Goal: Transaction & Acquisition: Purchase product/service

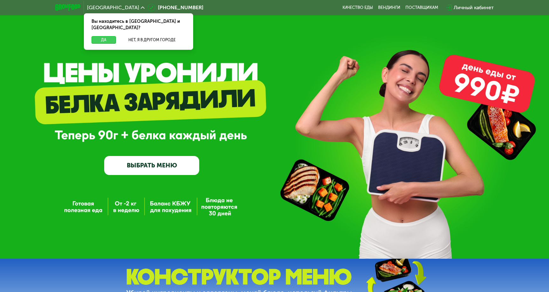
click at [105, 36] on button "Да" at bounding box center [103, 40] width 24 height 8
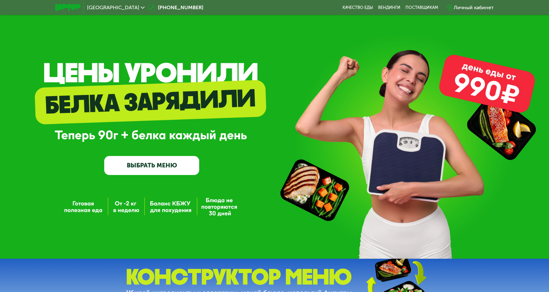
click at [171, 162] on link "ВЫБРАТЬ МЕНЮ" at bounding box center [151, 165] width 95 height 19
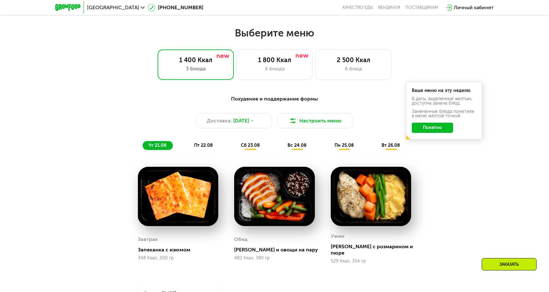
scroll to position [314, 0]
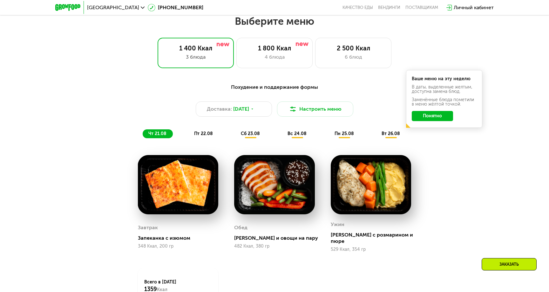
click at [419, 117] on button "Понятно" at bounding box center [432, 116] width 41 height 10
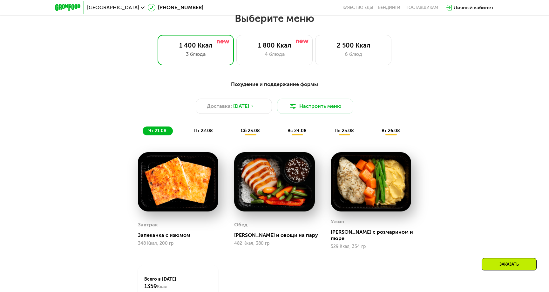
scroll to position [311, 0]
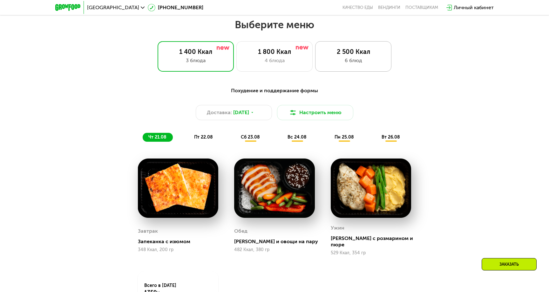
click at [337, 58] on div "6 блюд" at bounding box center [353, 61] width 63 height 8
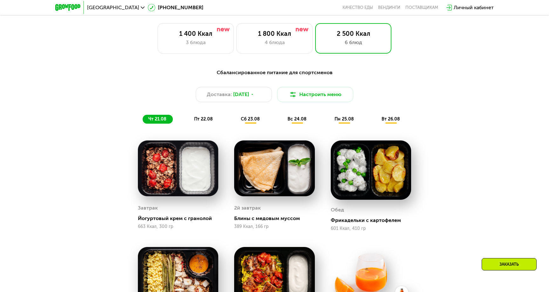
scroll to position [326, 0]
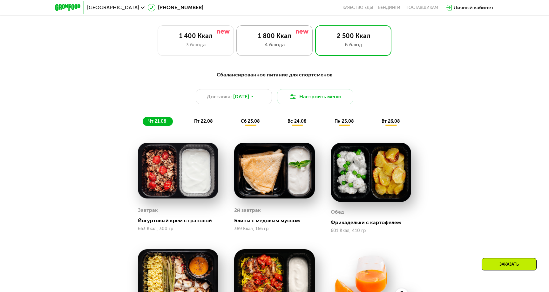
click at [292, 44] on div "4 блюда" at bounding box center [274, 45] width 63 height 8
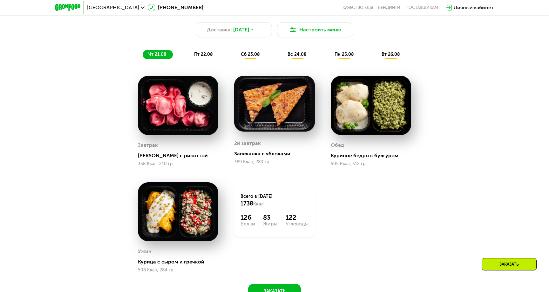
scroll to position [388, 0]
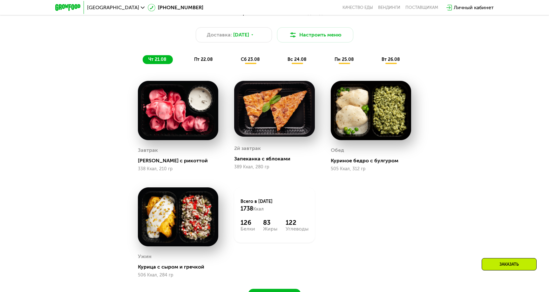
click at [235, 62] on div "пт 22.08" at bounding box center [250, 59] width 31 height 9
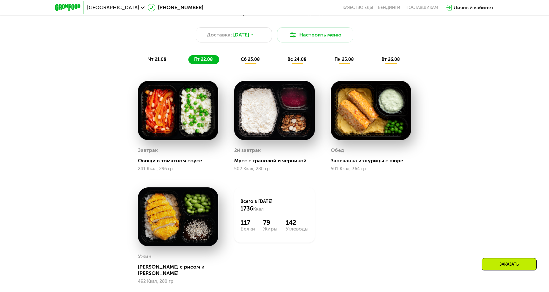
click at [248, 61] on span "сб 23.08" at bounding box center [250, 59] width 19 height 5
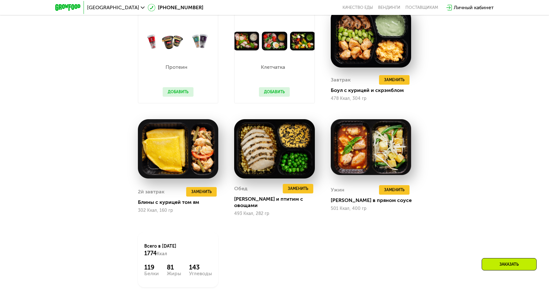
scroll to position [419, 0]
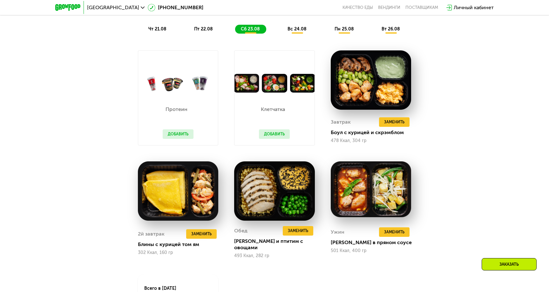
click at [290, 29] on span "вс 24.08" at bounding box center [296, 28] width 19 height 5
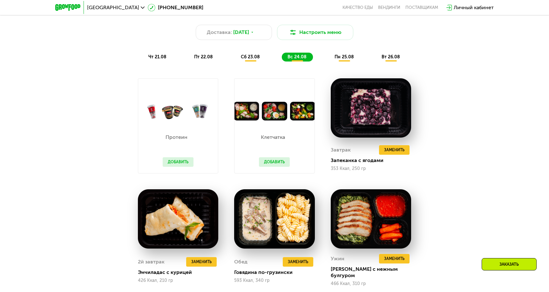
click at [376, 61] on div "пн 25.08" at bounding box center [391, 57] width 30 height 9
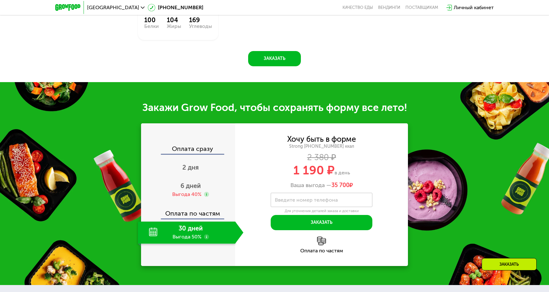
scroll to position [708, 0]
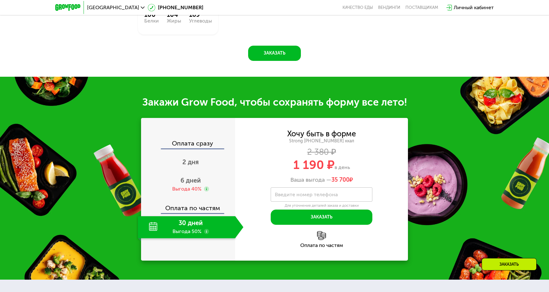
click at [198, 231] on div "30 дней Выгода 50%" at bounding box center [186, 228] width 97 height 22
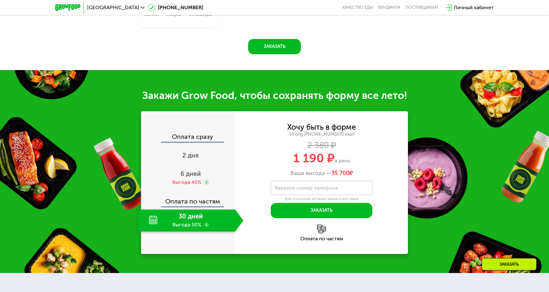
scroll to position [719, 0]
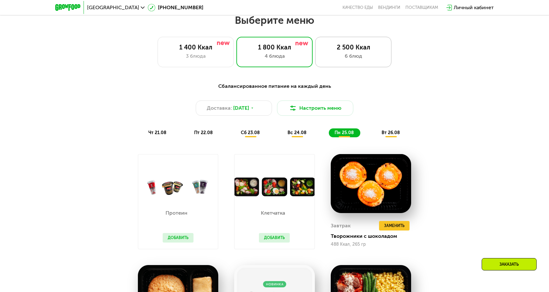
click at [322, 50] on div "2 500 Ккал" at bounding box center [353, 48] width 63 height 8
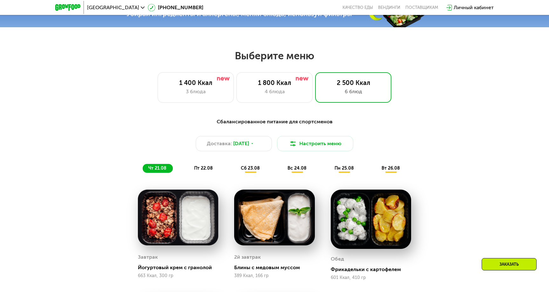
scroll to position [269, 0]
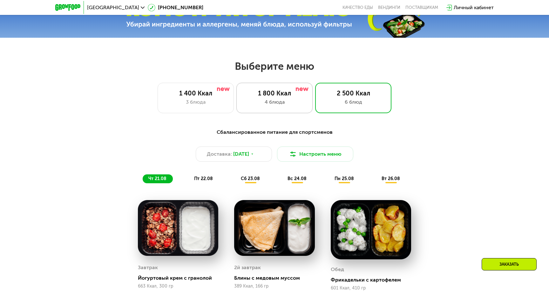
click at [291, 95] on div "1 800 Ккал" at bounding box center [274, 94] width 63 height 8
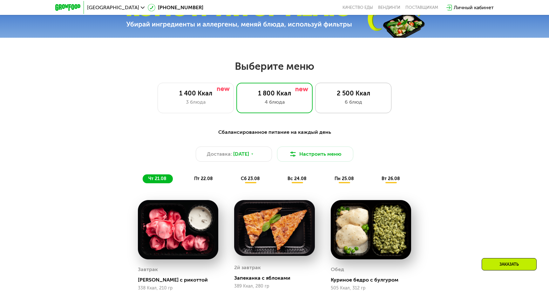
click at [328, 103] on div "6 блюд" at bounding box center [353, 102] width 63 height 8
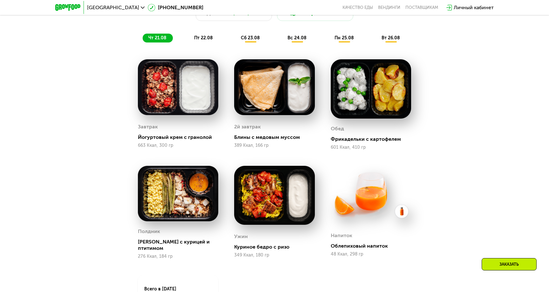
scroll to position [392, 0]
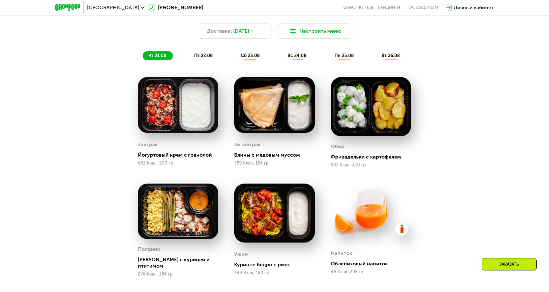
click at [207, 60] on div "Сбалансированное питание для спортсменов Доставка: [DATE] Настроить меню чт 21.…" at bounding box center [275, 33] width 384 height 63
click at [207, 55] on span "пт 22.08" at bounding box center [203, 55] width 19 height 5
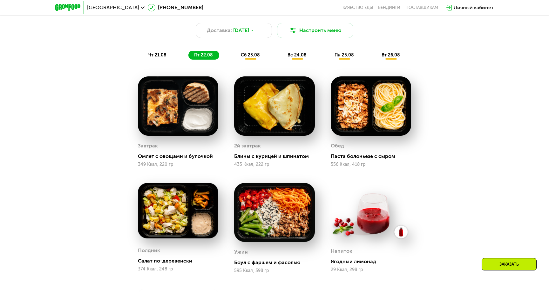
scroll to position [385, 0]
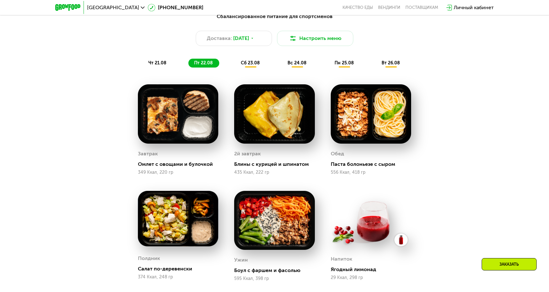
click at [239, 67] on div "чт 21.08 пт 22.08 сб 23.08 вс 24.08 пн 25.08 вт 26.08" at bounding box center [275, 63] width 264 height 9
click at [243, 65] on span "сб 23.08" at bounding box center [250, 62] width 19 height 5
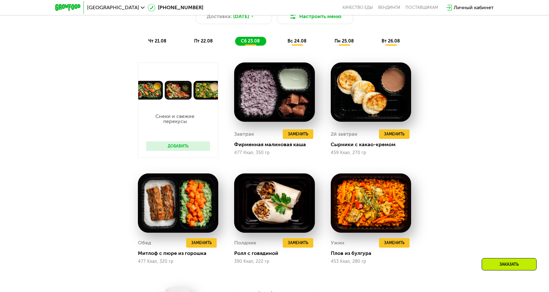
scroll to position [401, 0]
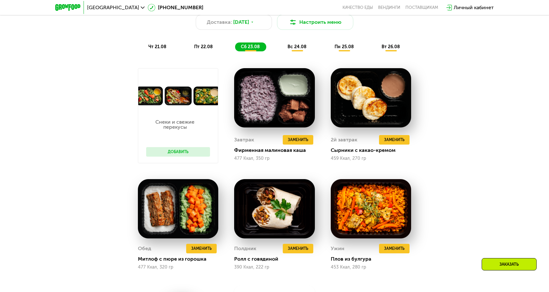
click at [329, 50] on div "вс 24.08" at bounding box center [344, 47] width 31 height 9
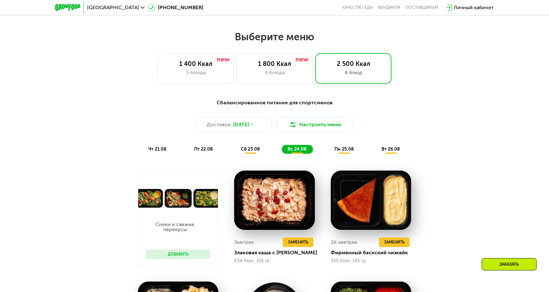
scroll to position [290, 0]
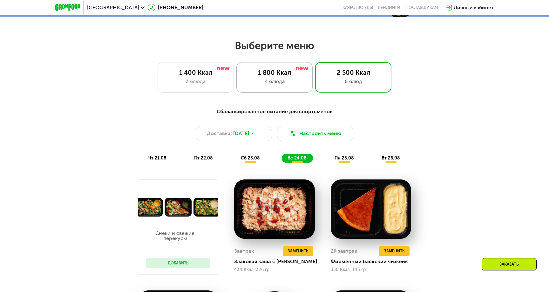
click at [279, 74] on div "1 800 Ккал" at bounding box center [274, 73] width 63 height 8
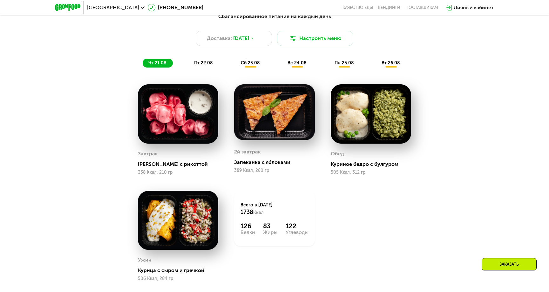
scroll to position [386, 0]
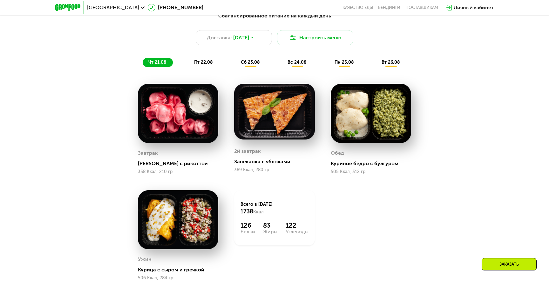
click at [235, 59] on div "пт 22.08" at bounding box center [250, 62] width 31 height 9
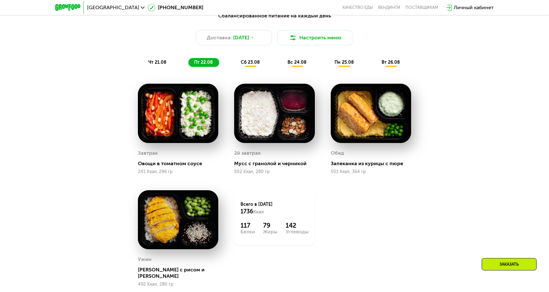
click at [253, 61] on span "сб 23.08" at bounding box center [250, 62] width 19 height 5
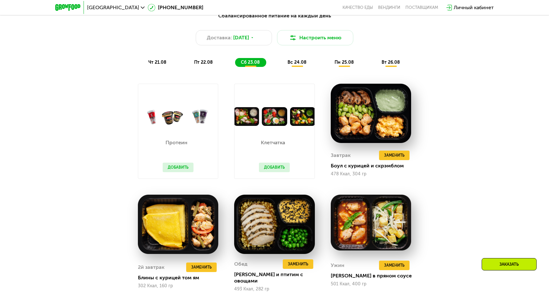
click at [292, 62] on span "вс 24.08" at bounding box center [296, 62] width 19 height 5
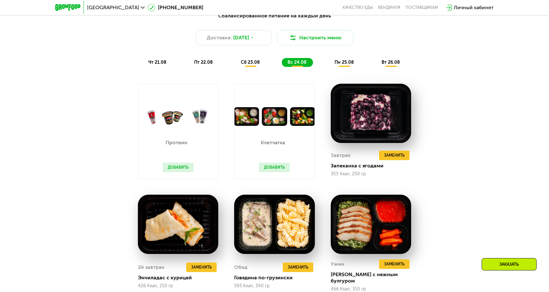
click at [342, 69] on div "Сбалансированное питание на каждый день Доставка: [DATE] Настроить меню чт 21.0…" at bounding box center [275, 39] width 384 height 63
click at [344, 62] on span "пн 25.08" at bounding box center [343, 62] width 19 height 5
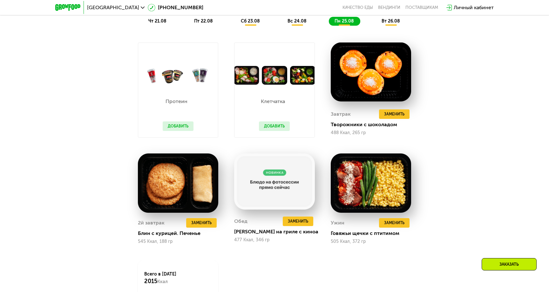
scroll to position [439, 0]
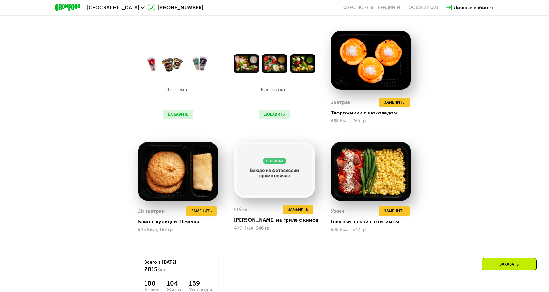
click at [276, 113] on button "Добавить" at bounding box center [274, 115] width 31 height 10
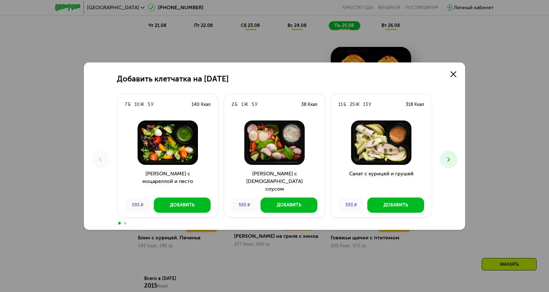
scroll to position [415, 0]
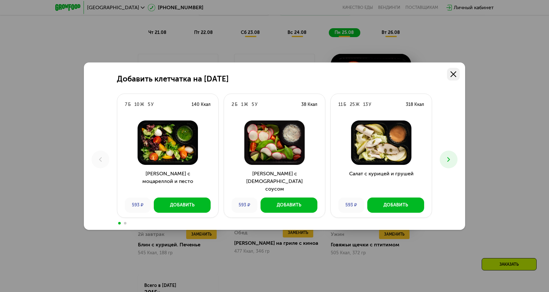
click at [456, 77] on link at bounding box center [453, 74] width 13 height 13
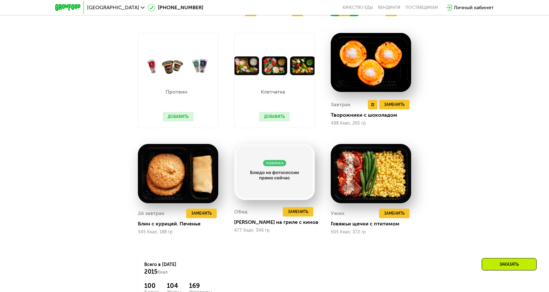
scroll to position [447, 0]
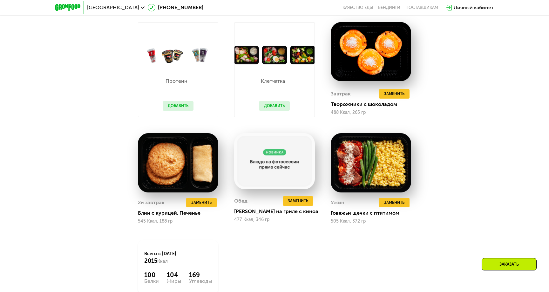
click at [183, 101] on button "Добавить" at bounding box center [178, 106] width 31 height 10
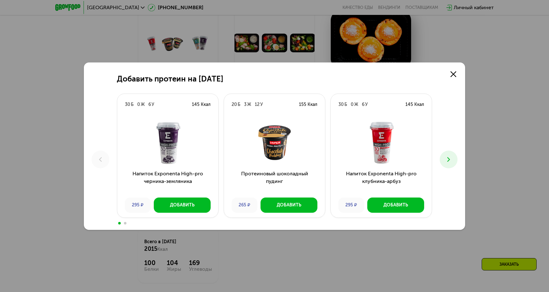
scroll to position [460, 0]
click at [443, 160] on button at bounding box center [449, 160] width 18 height 18
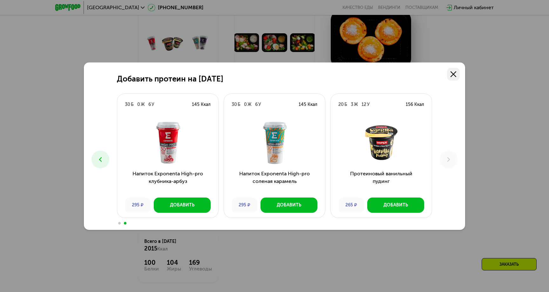
click at [453, 72] on icon at bounding box center [453, 74] width 6 height 6
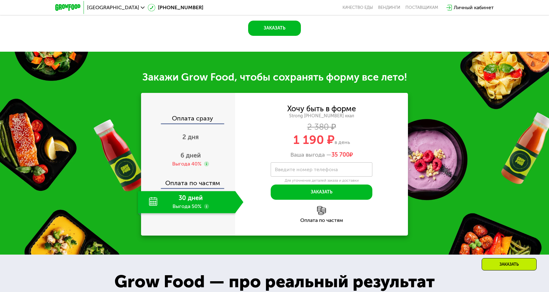
scroll to position [734, 0]
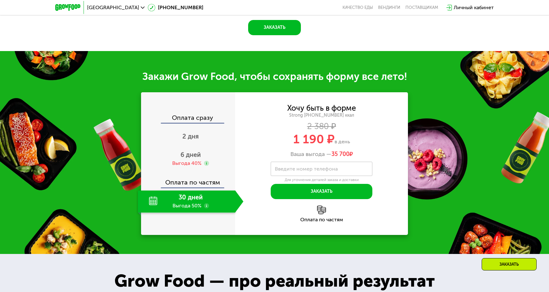
click at [205, 207] on use at bounding box center [206, 206] width 5 height 5
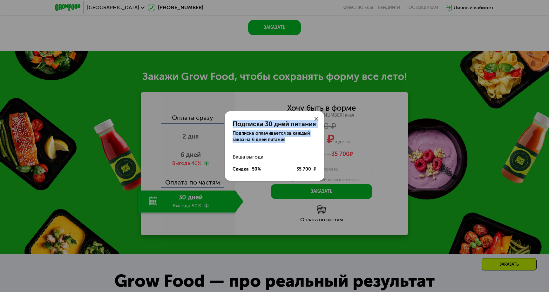
drag, startPoint x: 232, startPoint y: 124, endPoint x: 289, endPoint y: 141, distance: 58.5
click at [289, 141] on div "Подписка 30 дней питания Подписка оплачивается за каждый заказ на 6 дней питания" at bounding box center [274, 127] width 99 height 32
click at [311, 116] on div at bounding box center [316, 118] width 15 height 15
click at [316, 118] on icon at bounding box center [316, 119] width 4 height 4
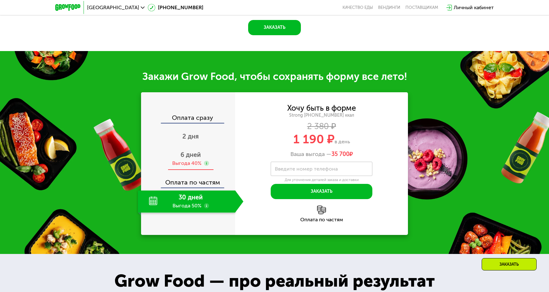
click at [201, 153] on div "6 дней Выгода 40%" at bounding box center [190, 159] width 105 height 22
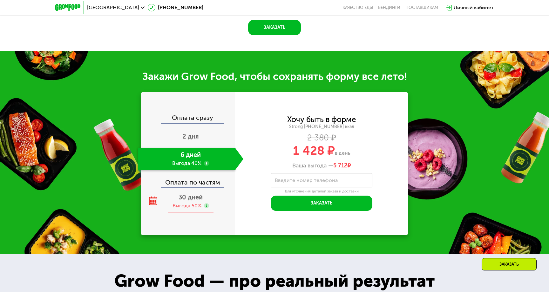
click at [193, 198] on span "30 дней" at bounding box center [190, 198] width 24 height 8
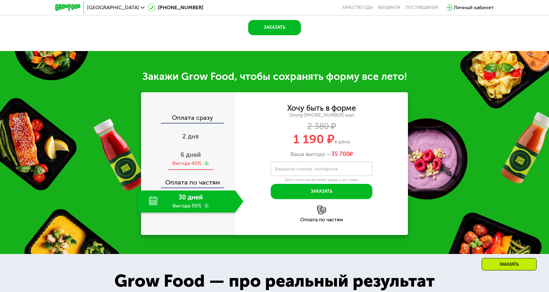
click at [189, 159] on div "6 дней Выгода 40%" at bounding box center [190, 159] width 105 height 22
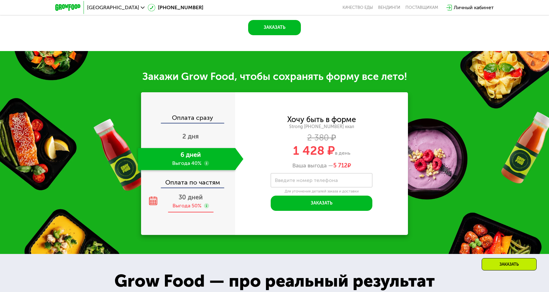
click at [191, 198] on span "30 дней" at bounding box center [190, 198] width 24 height 8
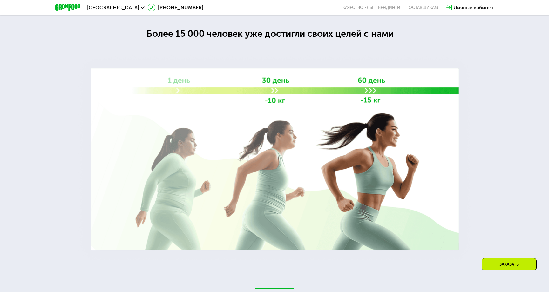
scroll to position [1010, 0]
